Goal: Information Seeking & Learning: Learn about a topic

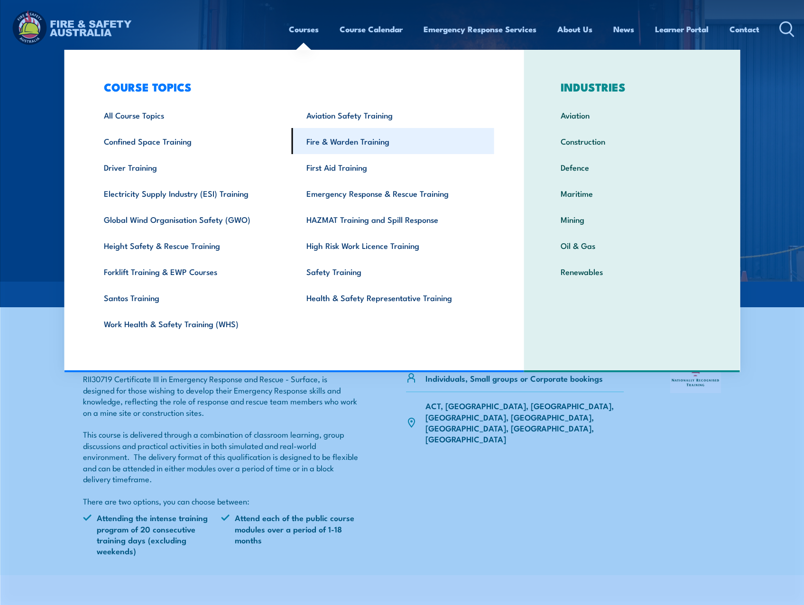
click at [365, 146] on link "Fire & Warden Training" at bounding box center [393, 141] width 203 height 26
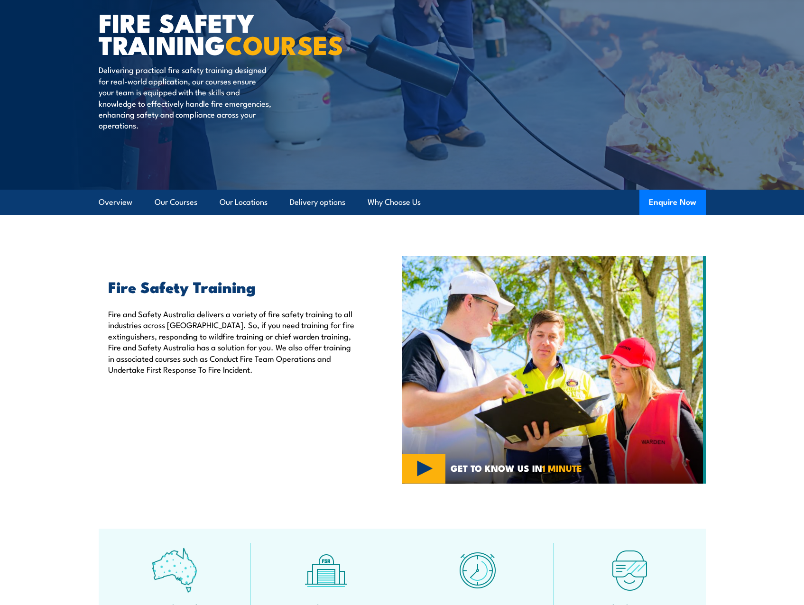
scroll to position [190, 0]
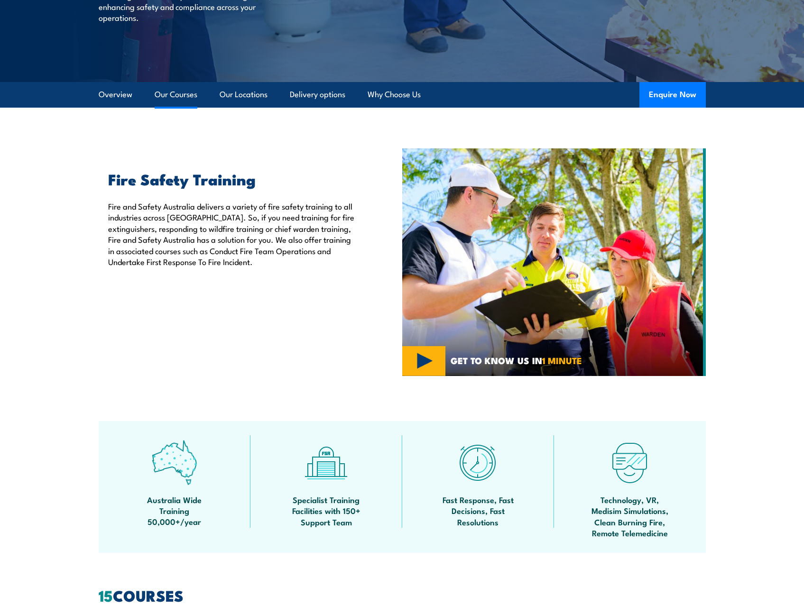
click at [180, 96] on link "Our Courses" at bounding box center [176, 94] width 43 height 25
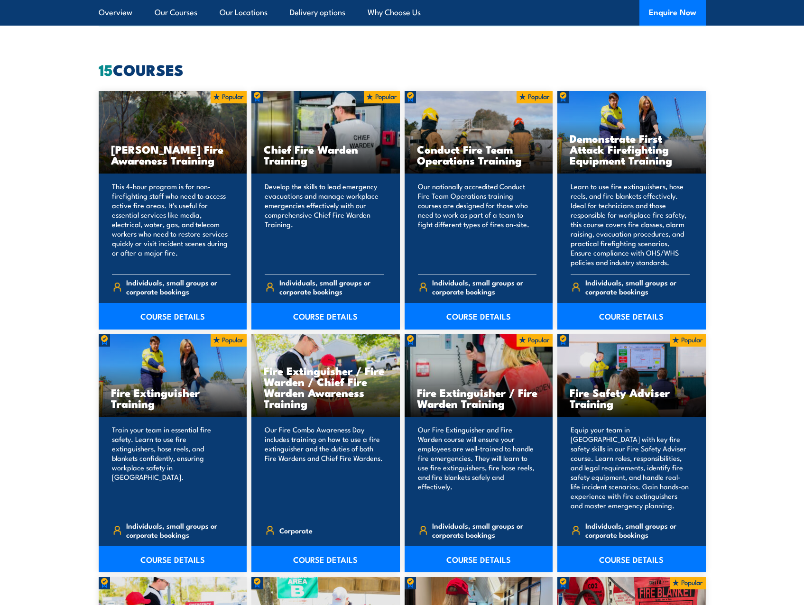
scroll to position [720, 0]
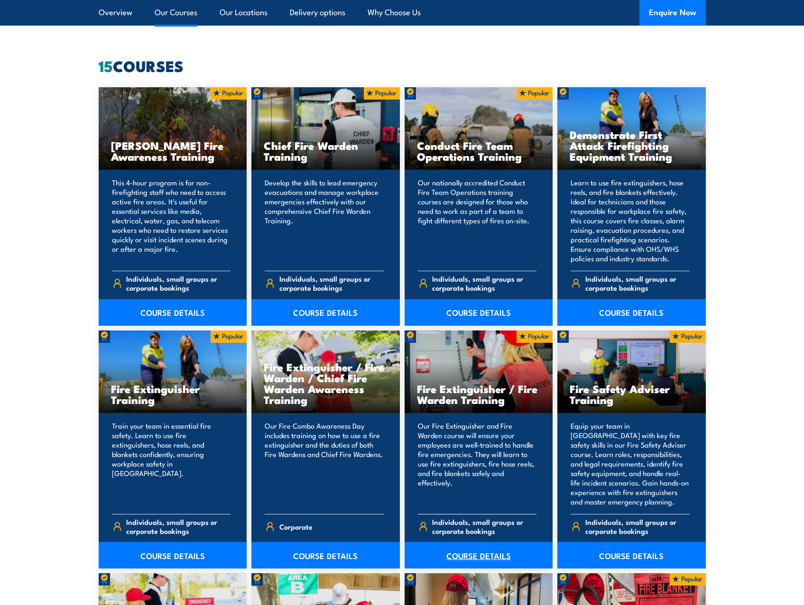
click at [480, 559] on link "COURSE DETAILS" at bounding box center [479, 555] width 148 height 27
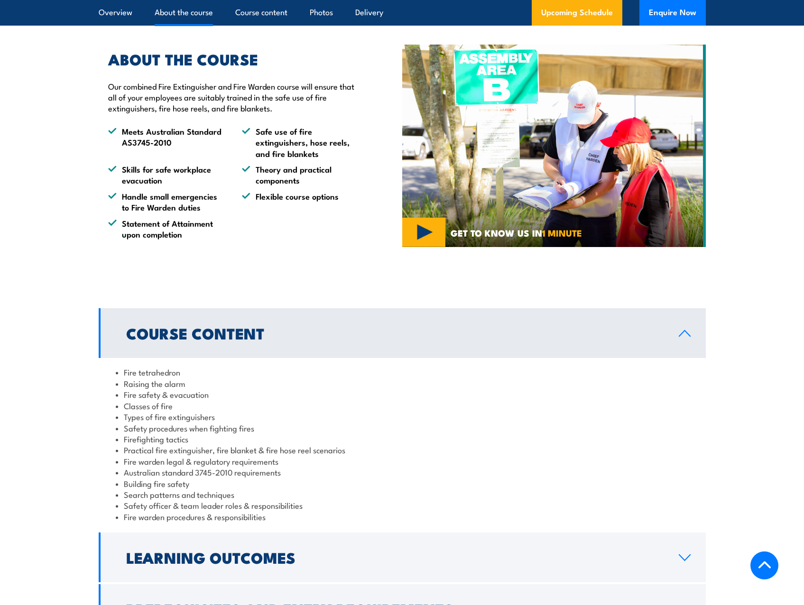
scroll to position [617, 0]
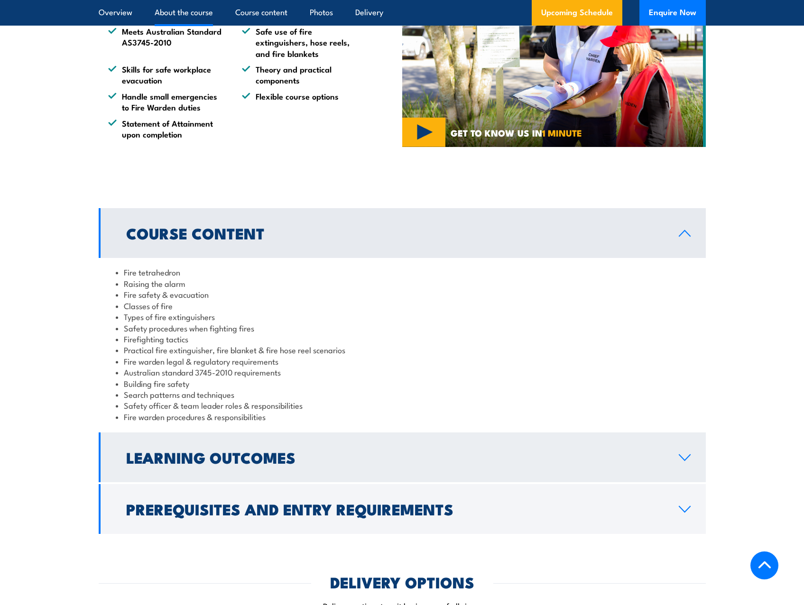
click at [349, 468] on link "Learning Outcomes" at bounding box center [402, 458] width 607 height 50
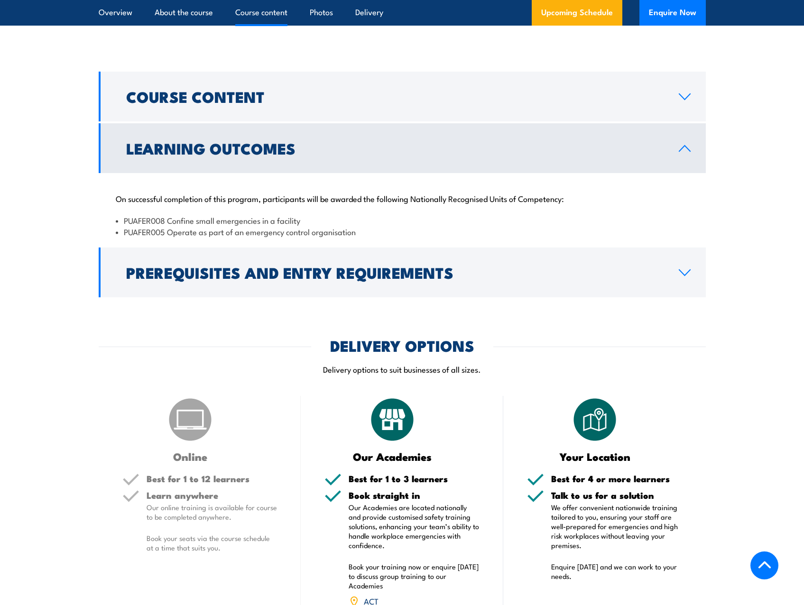
scroll to position [759, 0]
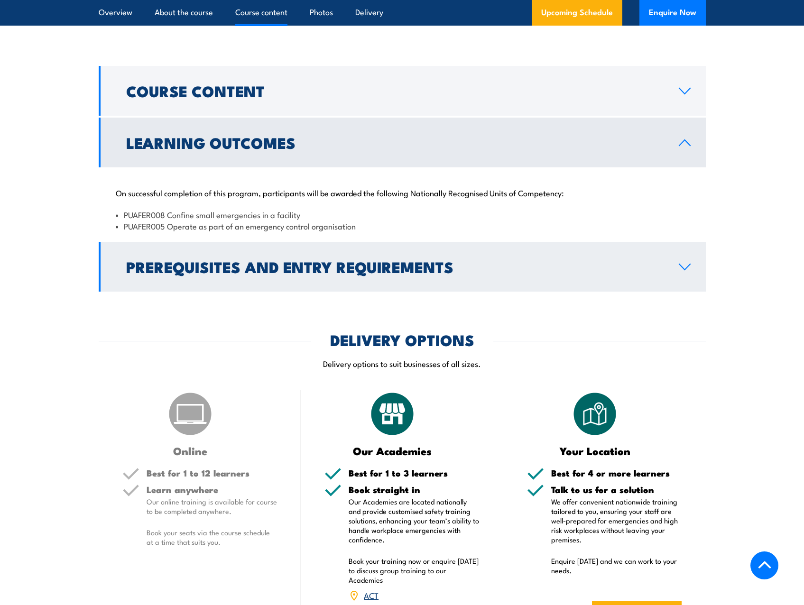
click at [603, 277] on link "Prerequisites and Entry Requirements" at bounding box center [402, 267] width 607 height 50
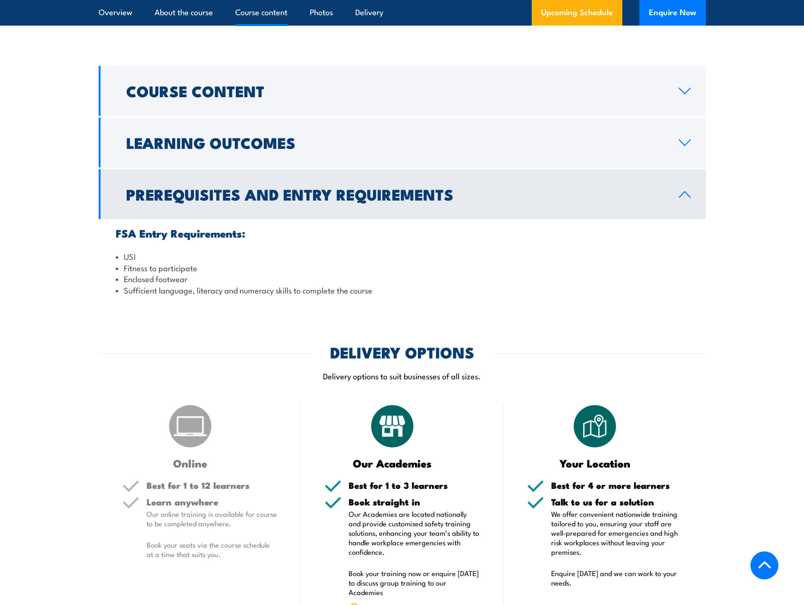
click at [640, 206] on link "Prerequisites and Entry Requirements" at bounding box center [402, 194] width 607 height 50
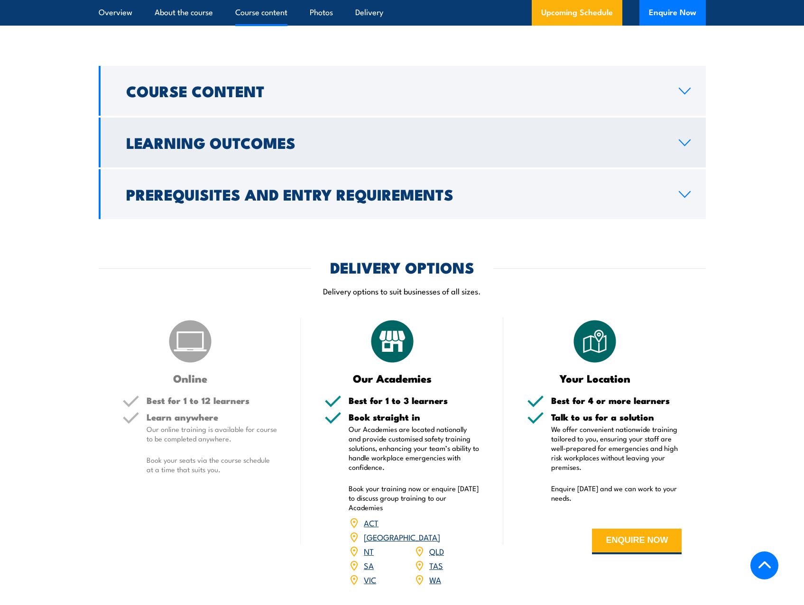
click at [661, 158] on link "Learning Outcomes" at bounding box center [402, 143] width 607 height 50
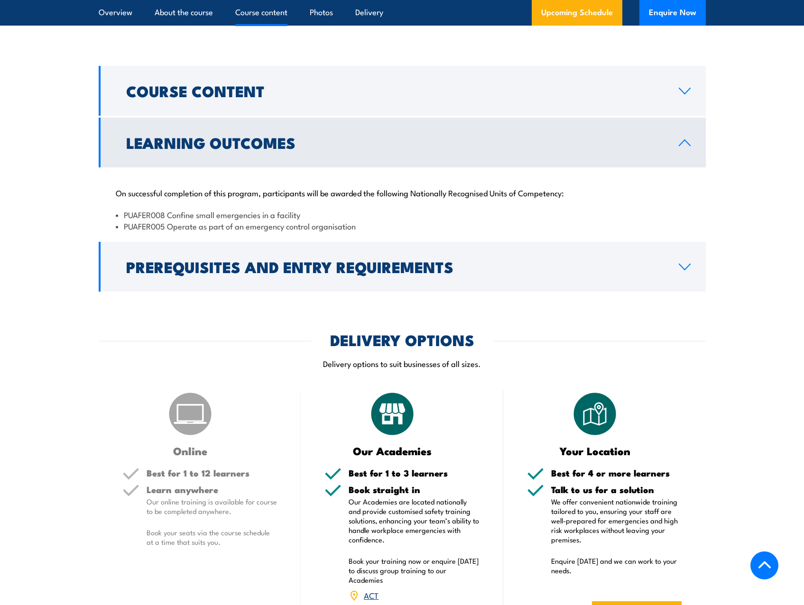
click at [661, 158] on link "Learning Outcomes" at bounding box center [402, 143] width 607 height 50
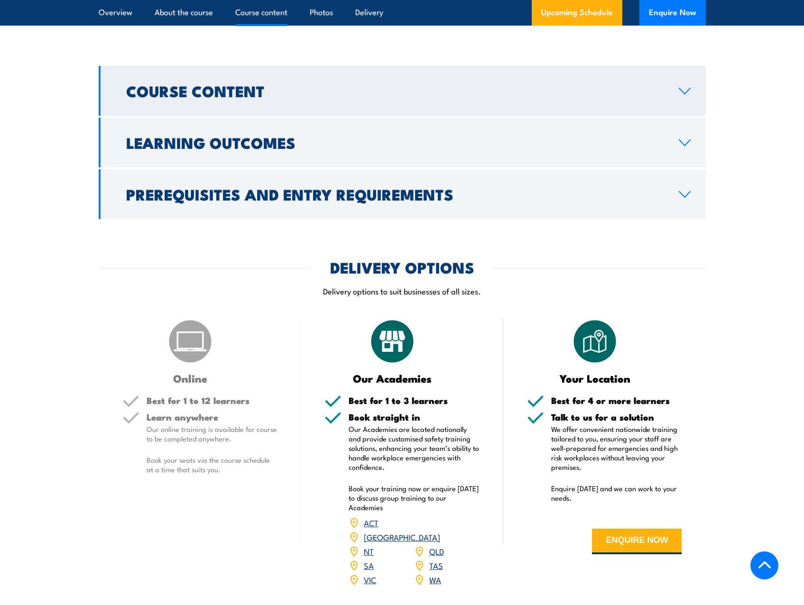
click at [677, 98] on link "Course Content" at bounding box center [402, 91] width 607 height 50
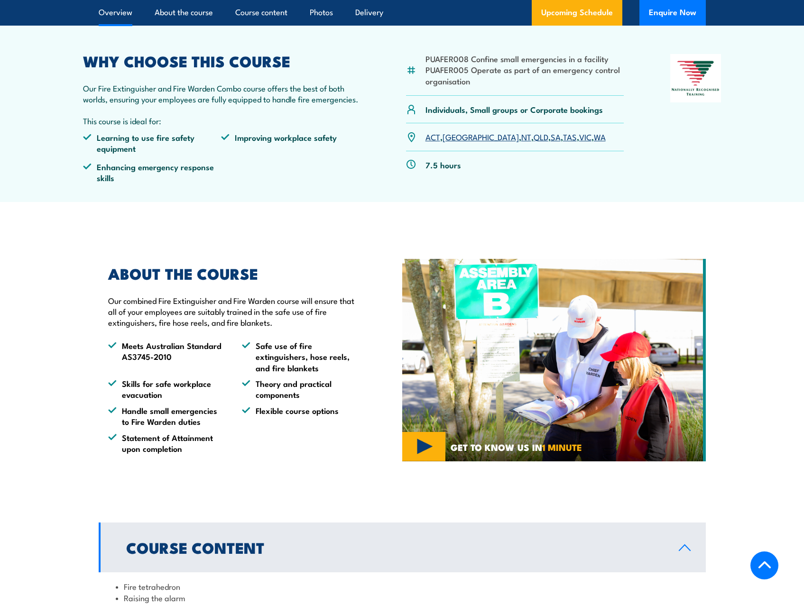
scroll to position [0, 0]
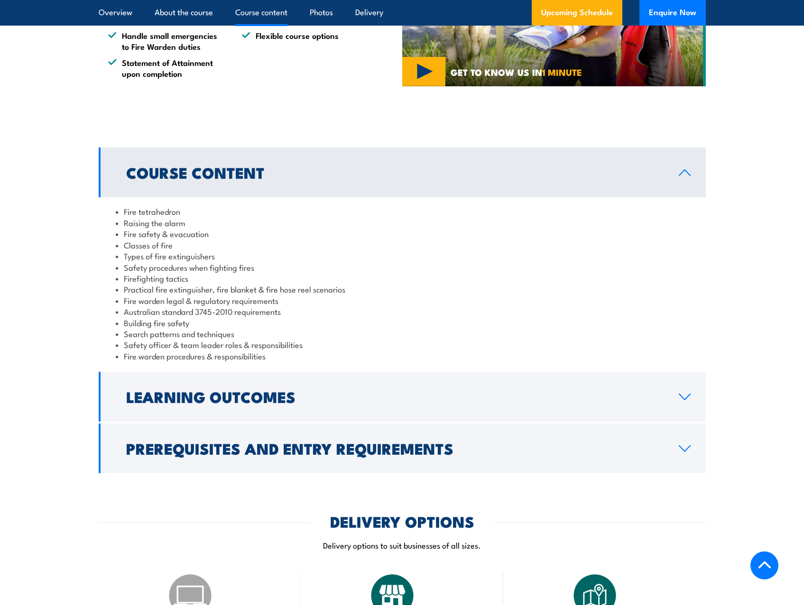
scroll to position [759, 0]
